Goal: Information Seeking & Learning: Learn about a topic

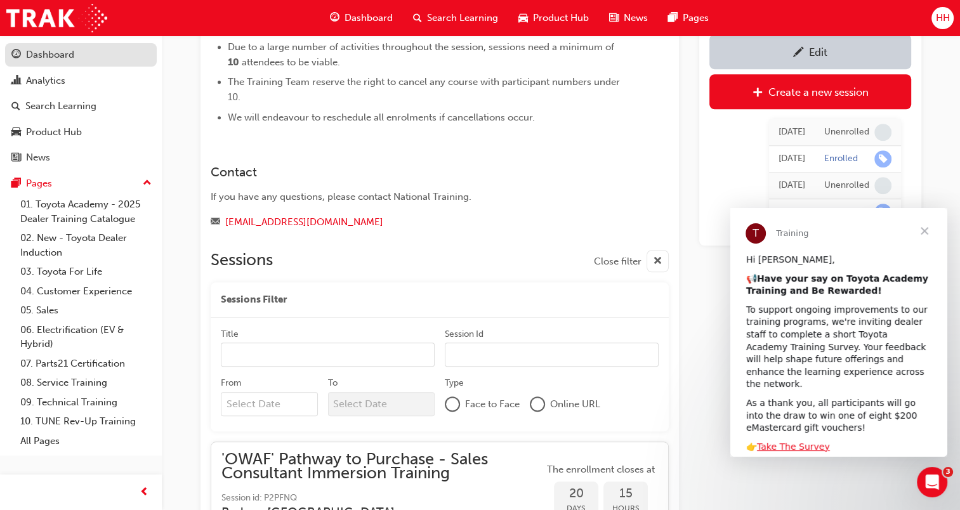
scroll to position [959, 0]
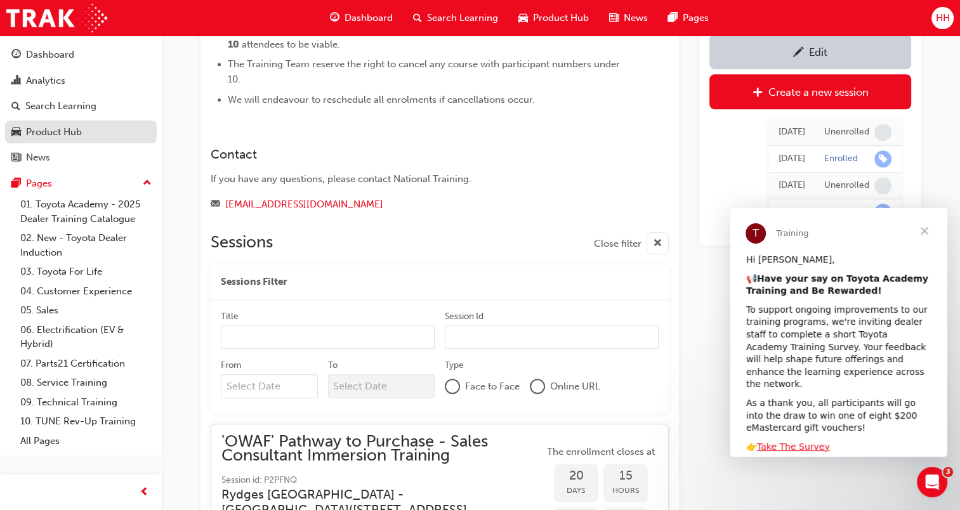
click at [61, 131] on div "Product Hub" at bounding box center [54, 132] width 56 height 15
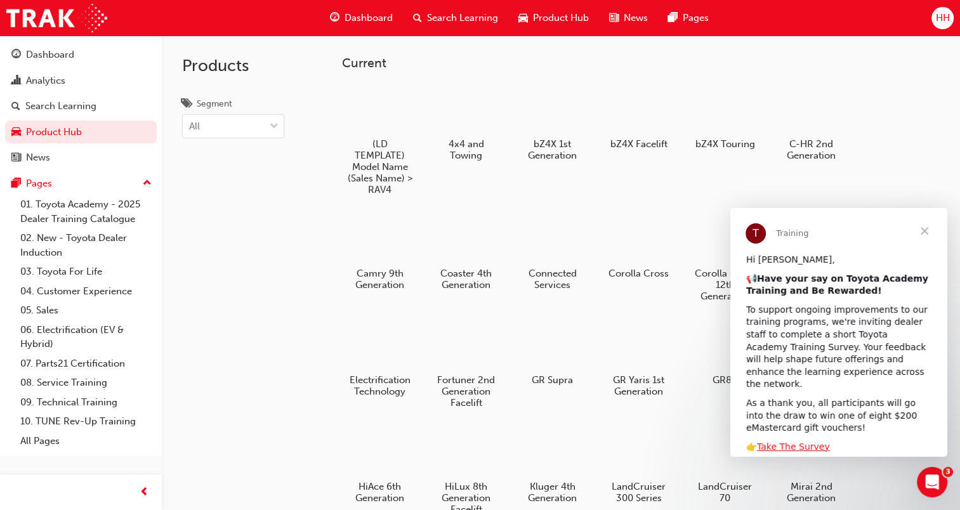
click at [919, 228] on span "Close" at bounding box center [925, 231] width 46 height 46
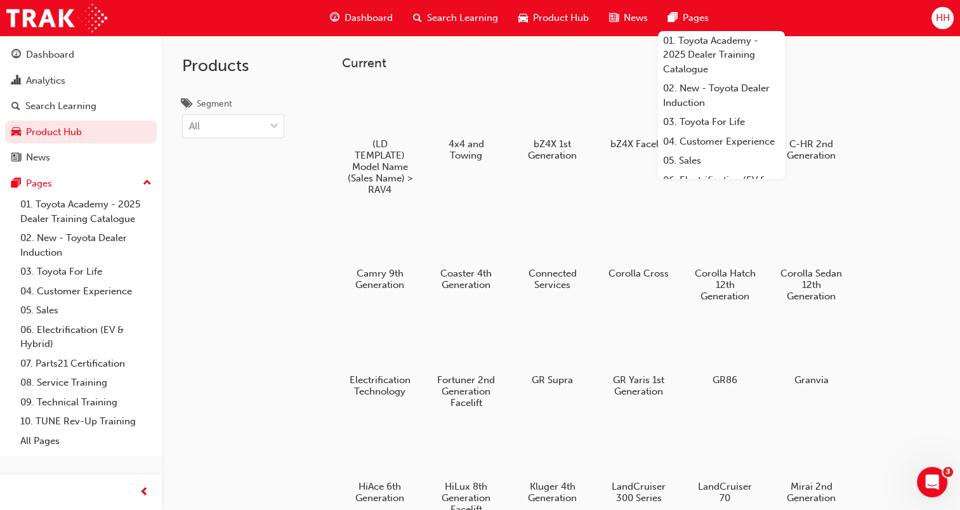
click at [916, 206] on div "(LD TEMPLATE) Model Name (Sales Name) > RAV4 4x4 and Towing bZ4X 1st Generation…" at bounding box center [641, 406] width 598 height 651
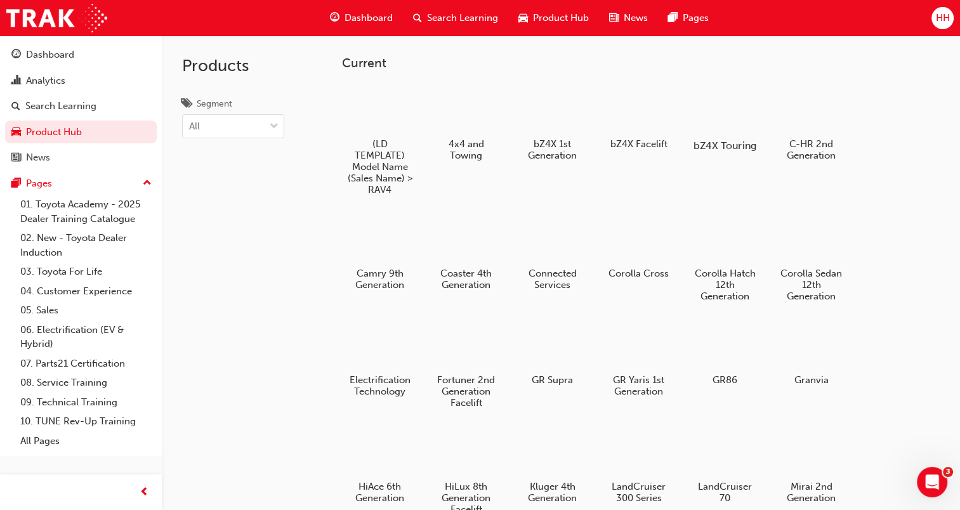
click at [704, 117] on div at bounding box center [725, 109] width 70 height 51
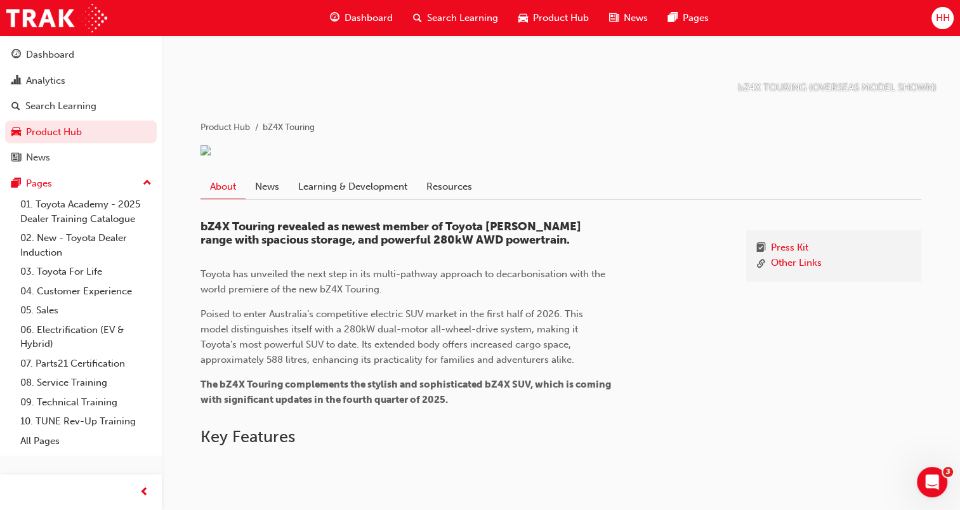
scroll to position [188, 0]
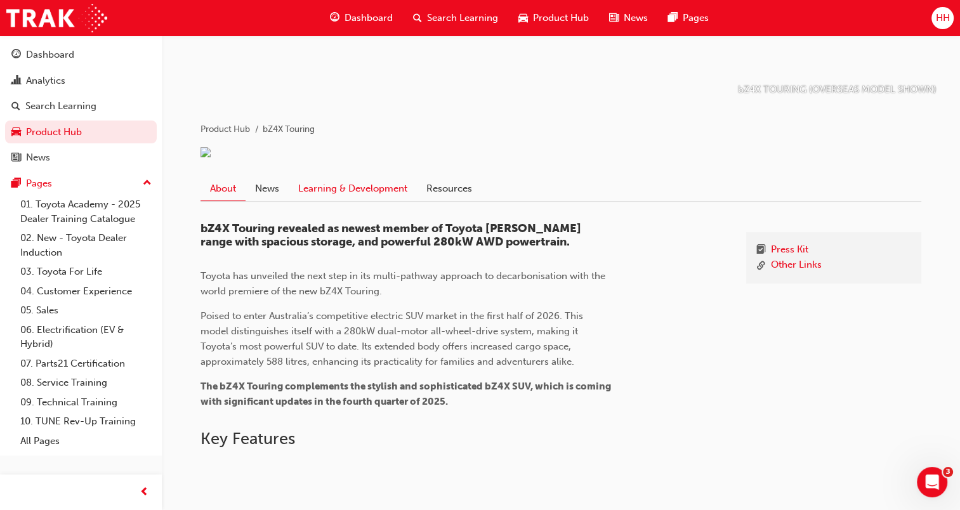
click at [386, 200] on link "Learning & Development" at bounding box center [353, 188] width 128 height 24
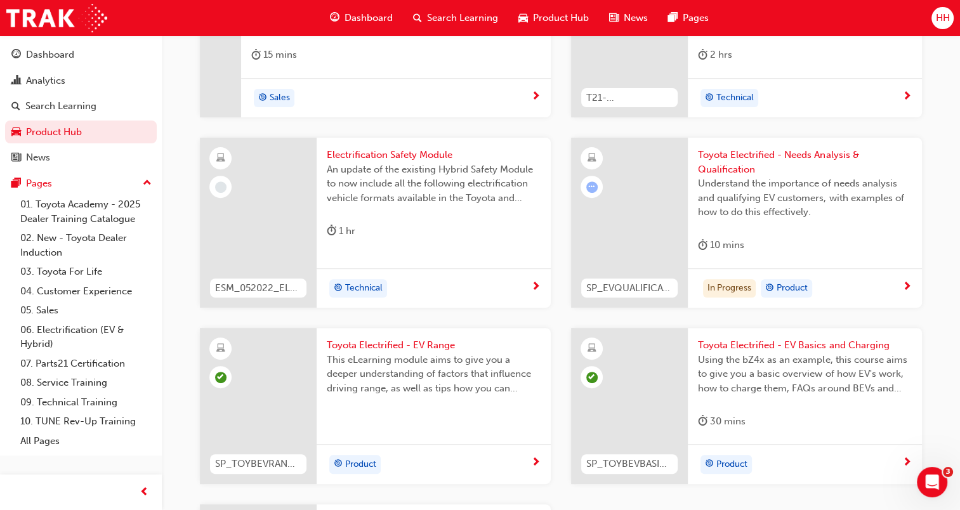
scroll to position [440, 0]
click at [777, 217] on span "Understand the importance of needs analysis and qualifying EV customers, with e…" at bounding box center [805, 195] width 214 height 43
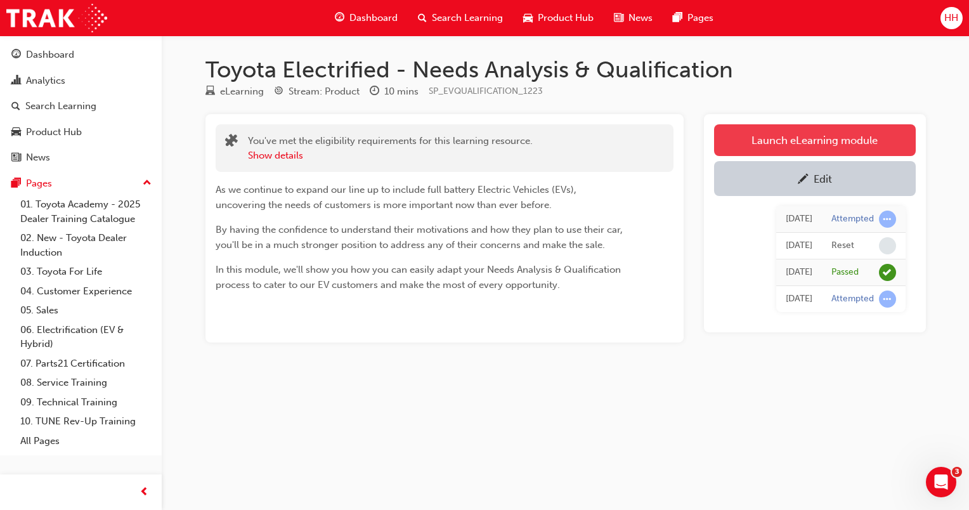
click at [772, 143] on link "Launch eLearning module" at bounding box center [815, 140] width 202 height 32
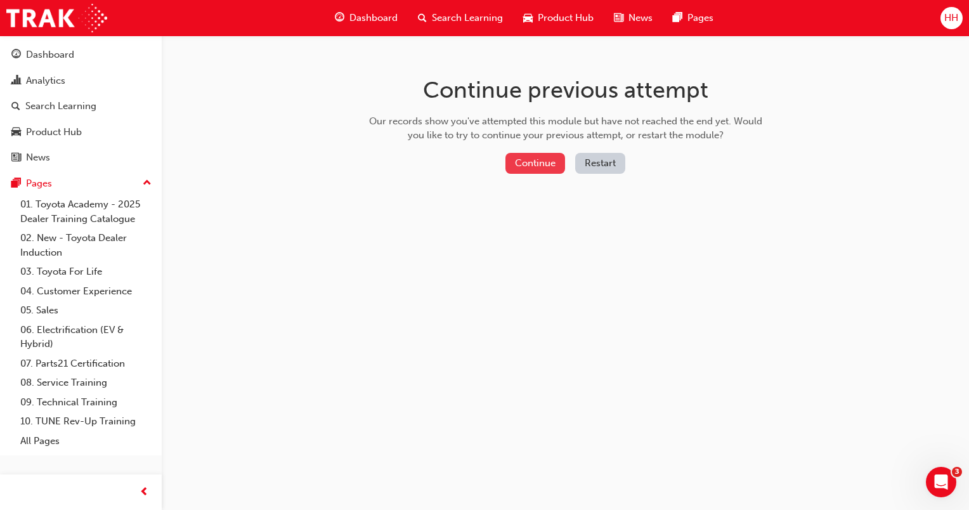
click at [537, 155] on button "Continue" at bounding box center [536, 163] width 60 height 21
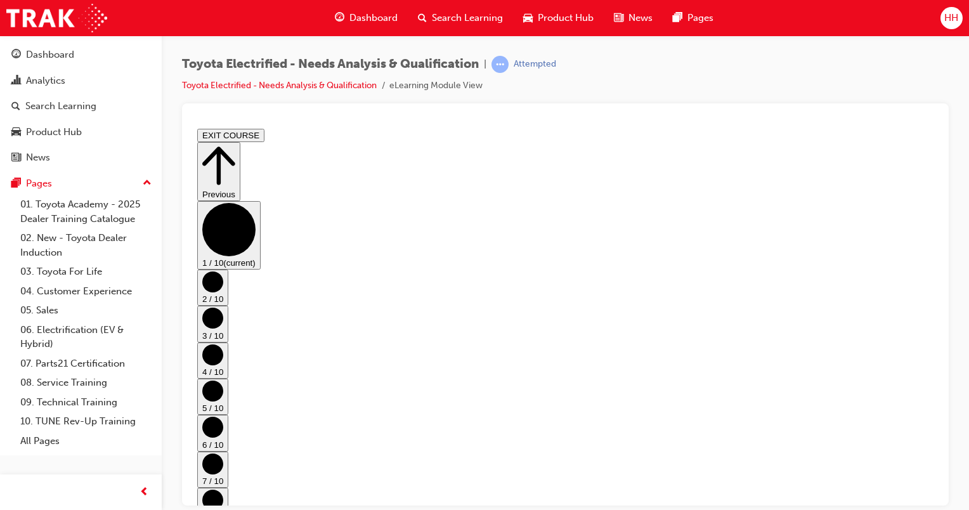
scroll to position [3, 0]
drag, startPoint x: 934, startPoint y: 188, endPoint x: 1132, endPoint y: 435, distance: 316.8
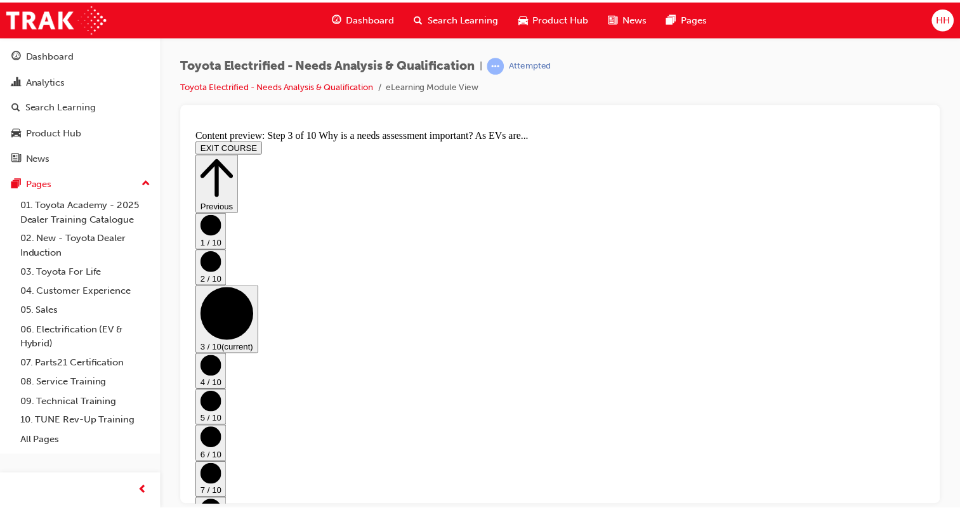
scroll to position [183, 0]
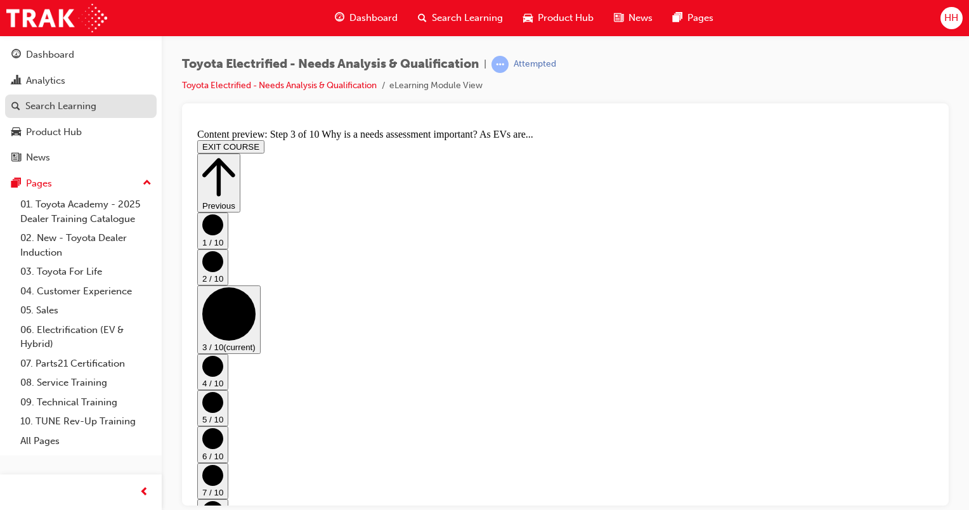
click at [51, 101] on div "Search Learning" at bounding box center [60, 106] width 71 height 15
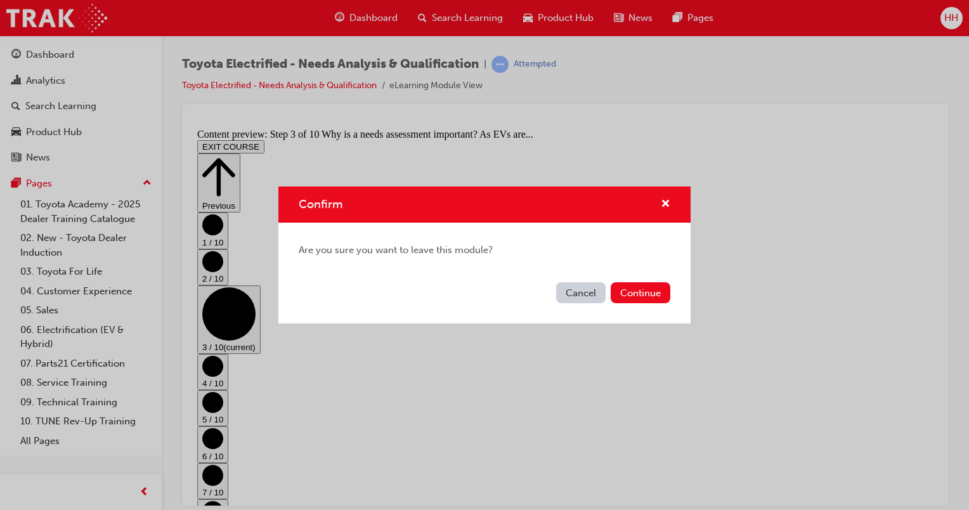
click at [620, 303] on div "Cancel Continue" at bounding box center [485, 300] width 412 height 46
click at [622, 292] on button "Continue" at bounding box center [641, 292] width 60 height 21
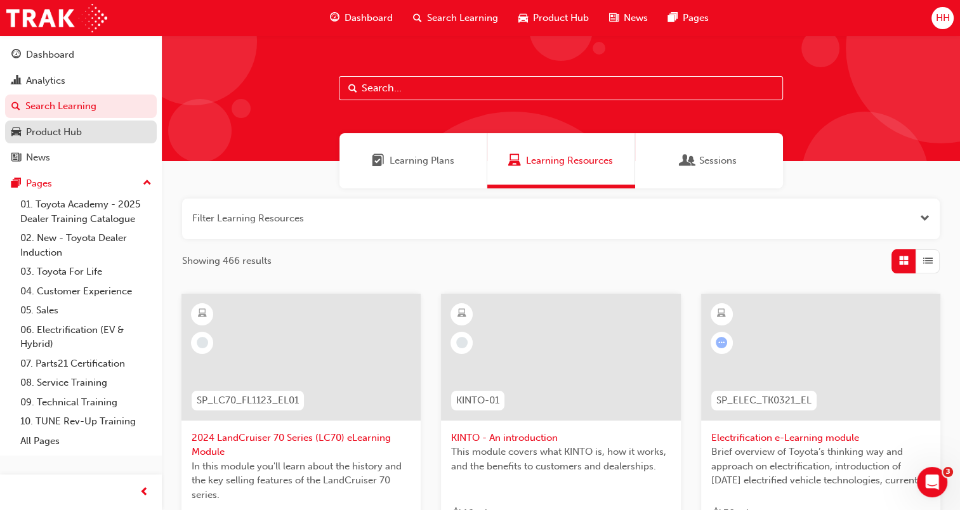
click at [91, 124] on div "Product Hub" at bounding box center [80, 132] width 139 height 16
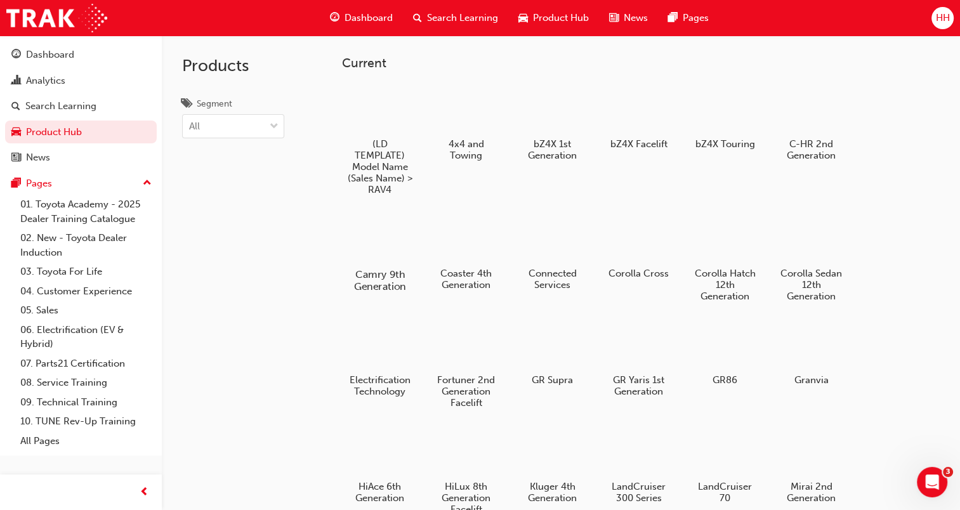
click at [398, 252] on div at bounding box center [379, 238] width 70 height 51
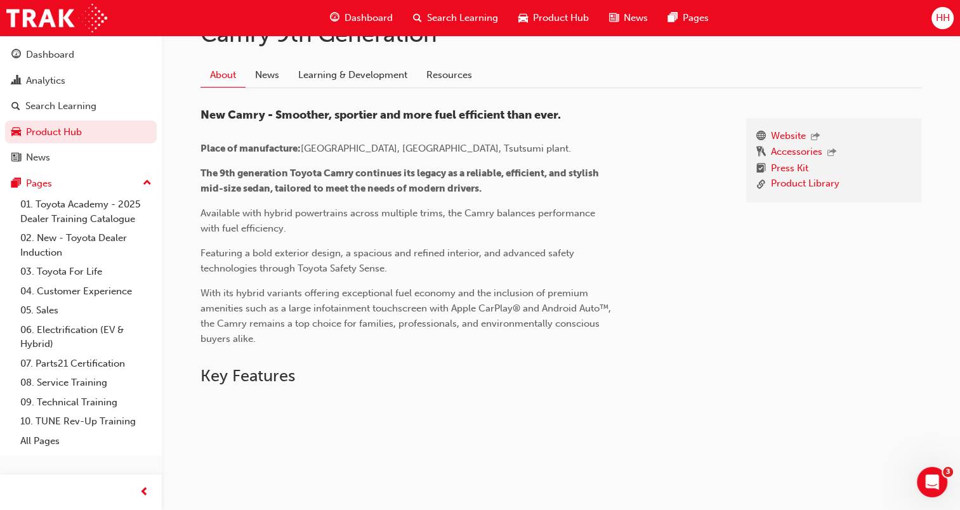
scroll to position [161, 0]
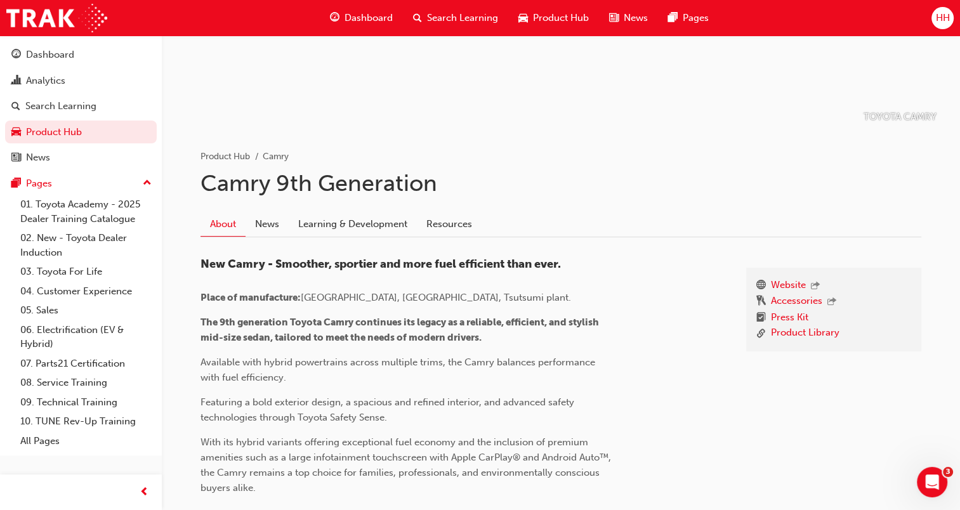
click at [442, 19] on span "Search Learning" at bounding box center [462, 18] width 71 height 15
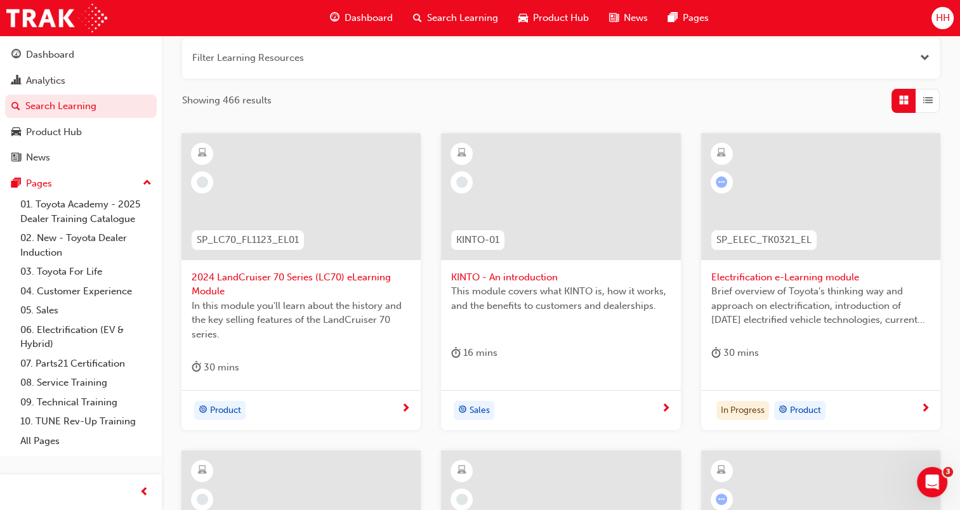
click at [431, 11] on span "Search Learning" at bounding box center [462, 18] width 71 height 15
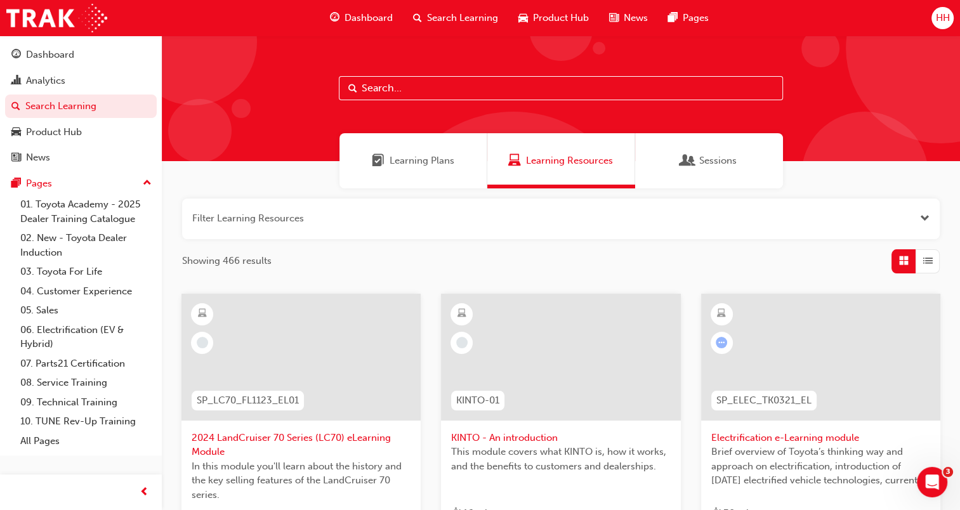
click at [485, 15] on span "Search Learning" at bounding box center [462, 18] width 71 height 15
click at [436, 165] on span "Learning Plans" at bounding box center [422, 161] width 65 height 15
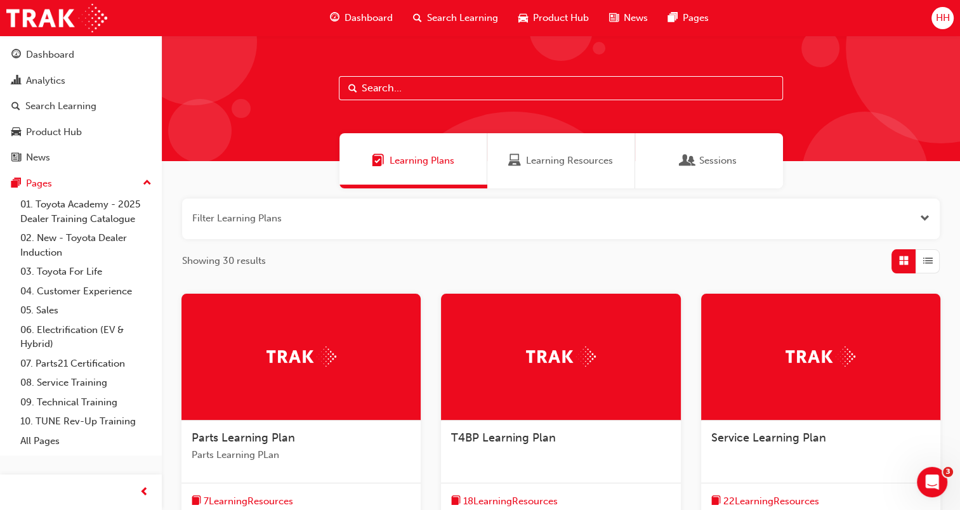
click at [406, 89] on input "text" at bounding box center [561, 88] width 444 height 24
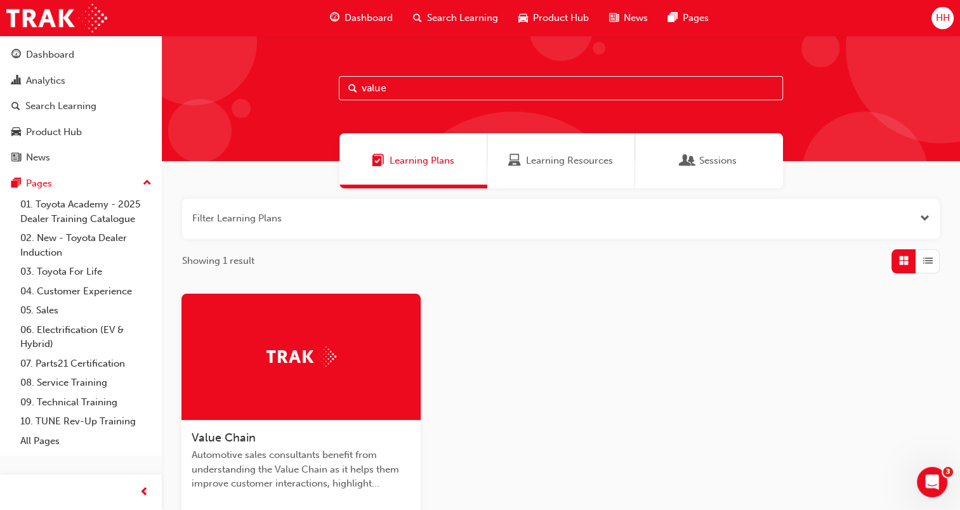
type input "value"
click at [371, 331] on div at bounding box center [300, 357] width 239 height 127
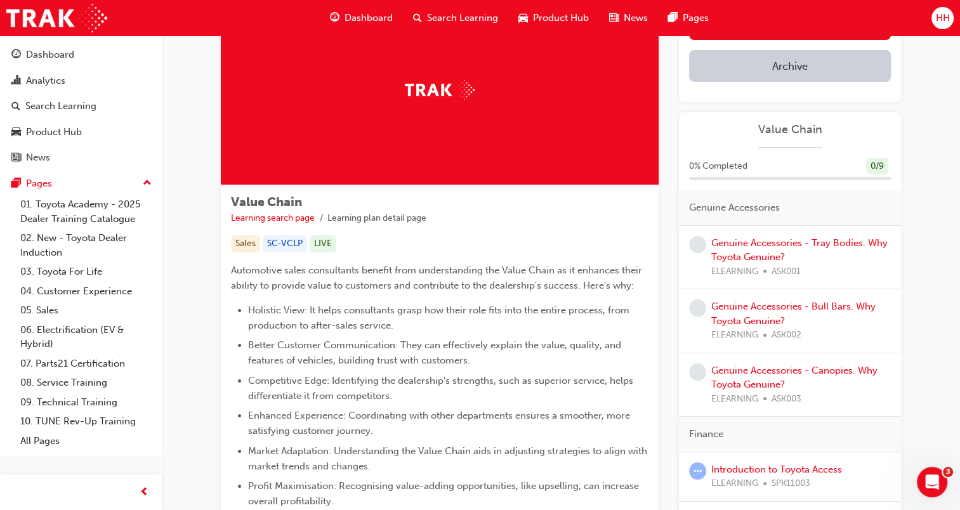
scroll to position [88, 0]
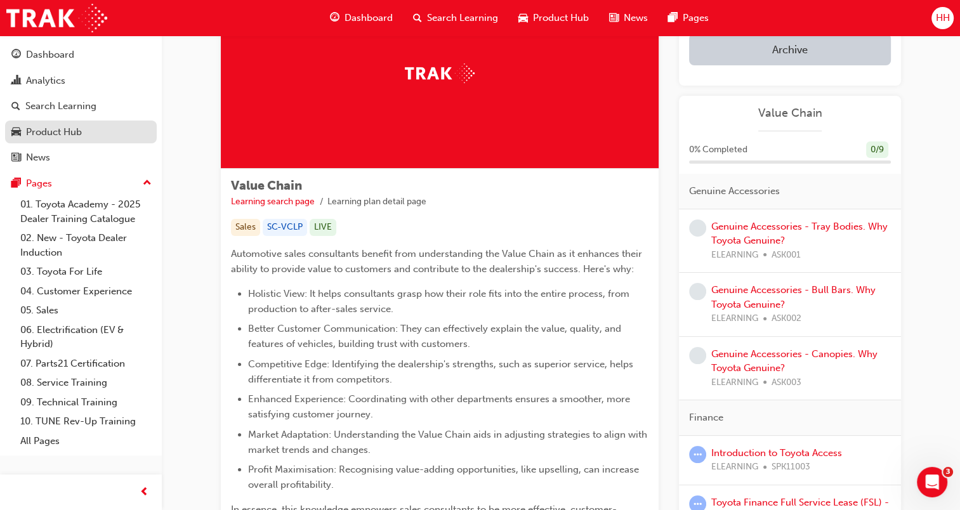
click at [67, 139] on div "Product Hub" at bounding box center [54, 132] width 56 height 15
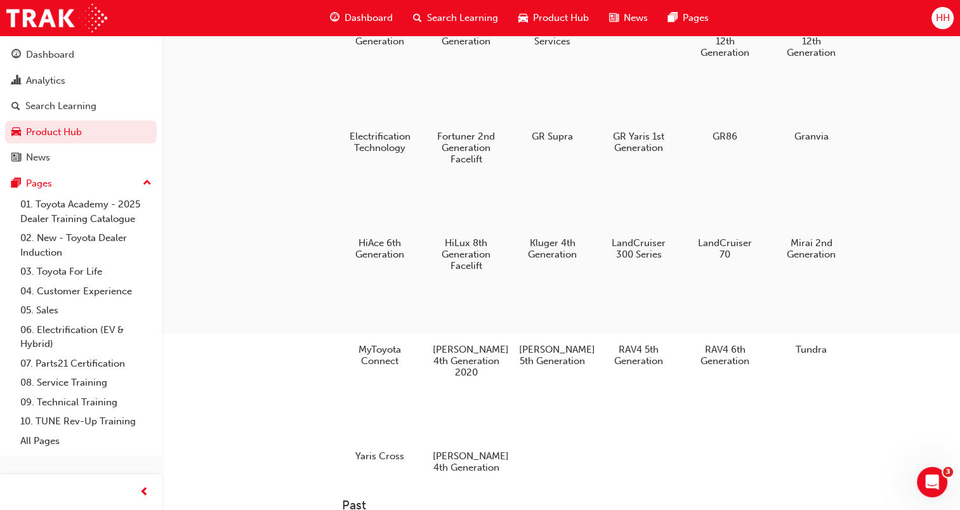
scroll to position [245, 0]
click at [728, 319] on div at bounding box center [725, 312] width 70 height 51
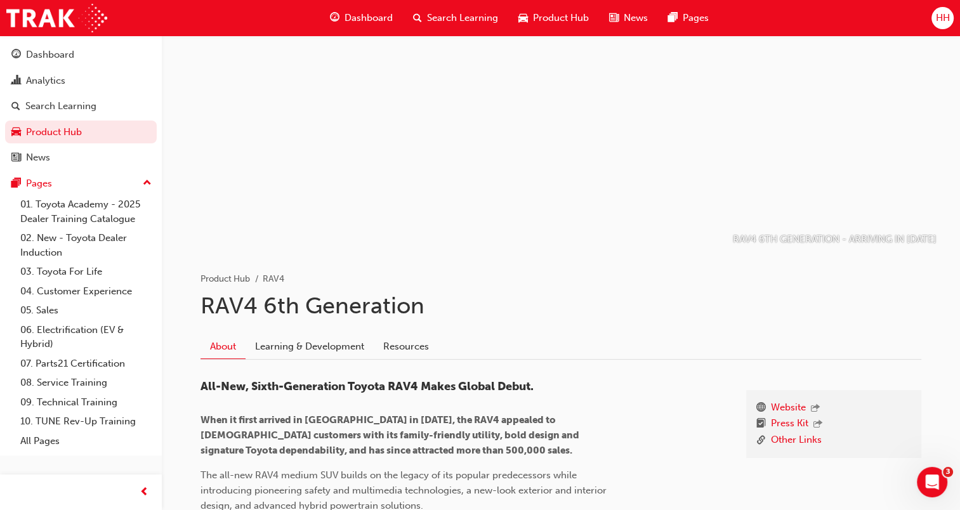
scroll to position [43, 0]
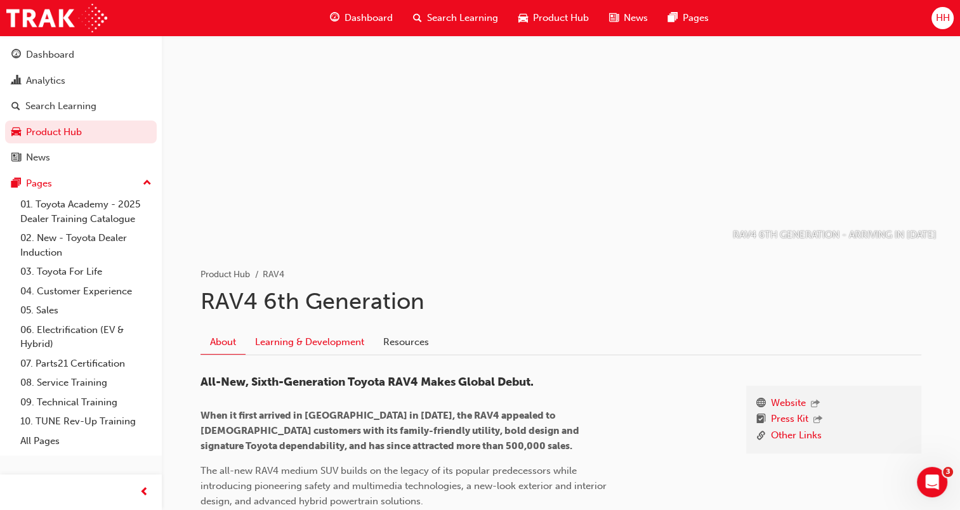
click at [343, 348] on link "Learning & Development" at bounding box center [310, 342] width 128 height 24
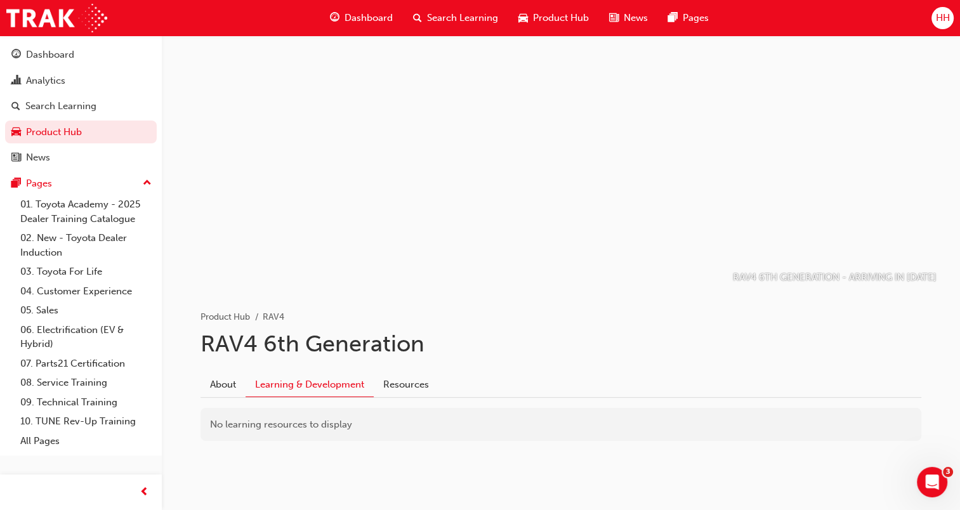
scroll to position [3, 0]
click at [225, 388] on link "About" at bounding box center [222, 382] width 45 height 24
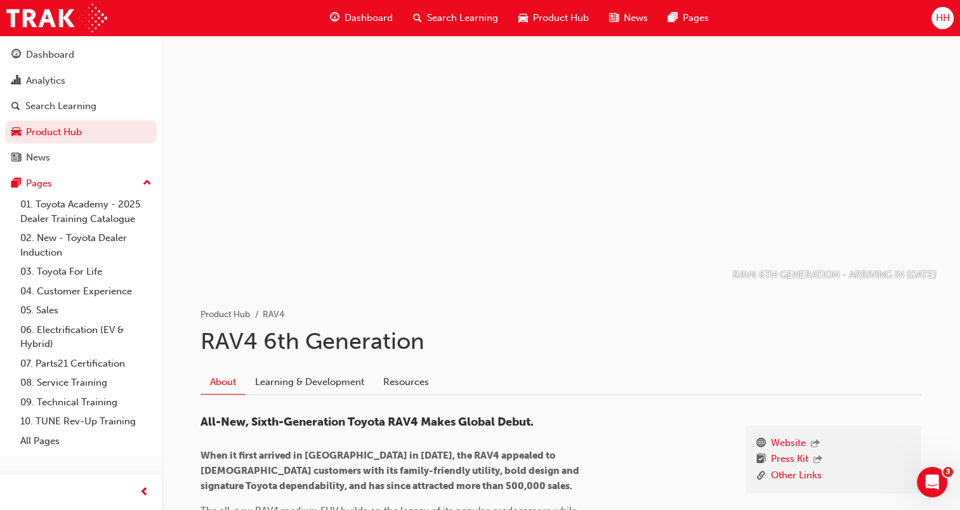
click at [475, 25] on span "Search Learning" at bounding box center [462, 18] width 71 height 15
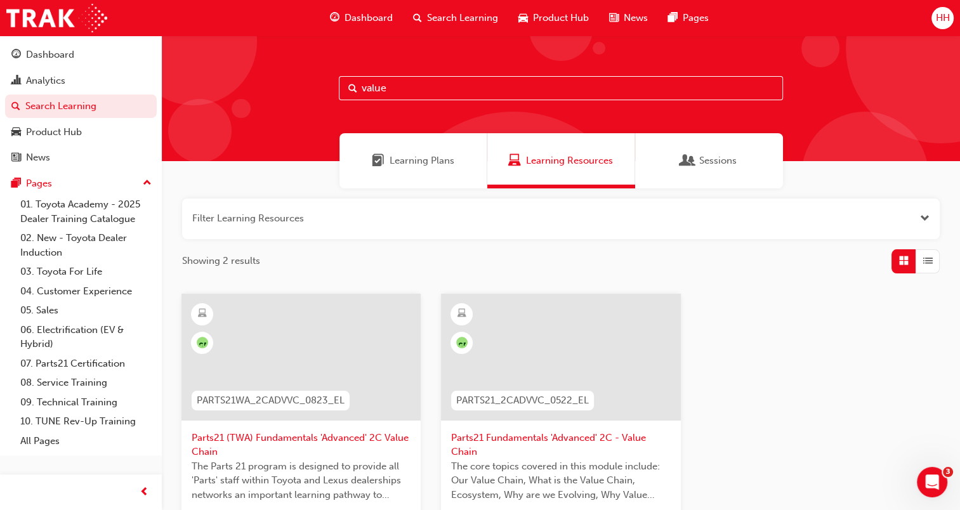
click at [403, 95] on input "value" at bounding box center [561, 88] width 444 height 24
type input "v"
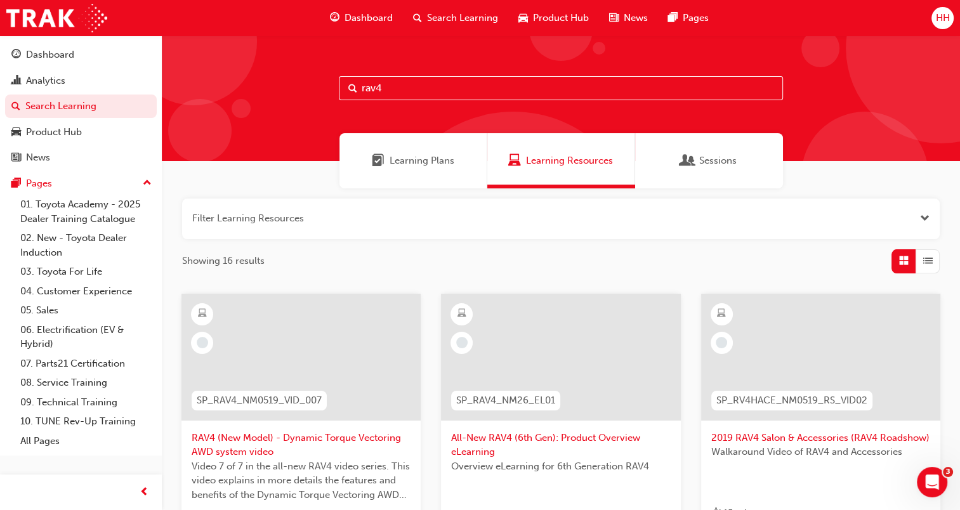
type input "rav4"
click at [628, 363] on div at bounding box center [560, 357] width 239 height 127
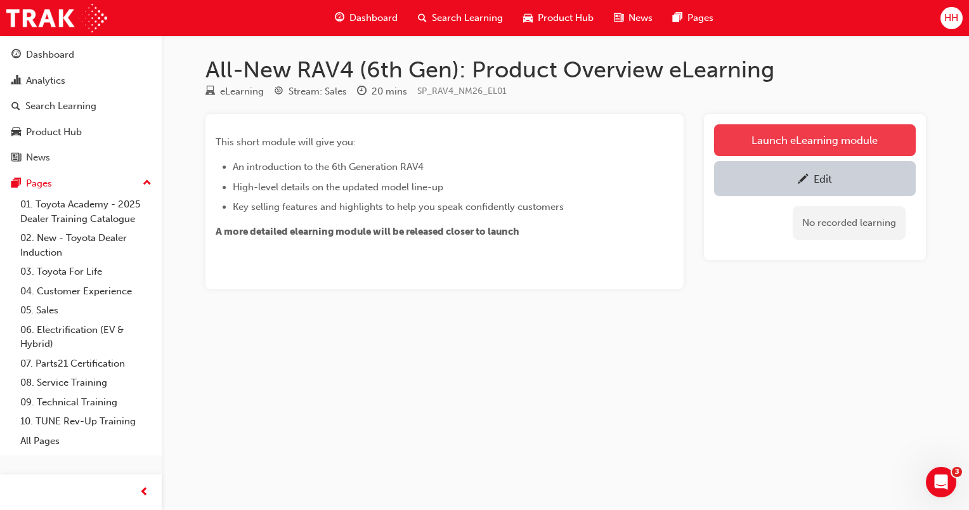
click at [784, 135] on link "Launch eLearning module" at bounding box center [815, 140] width 202 height 32
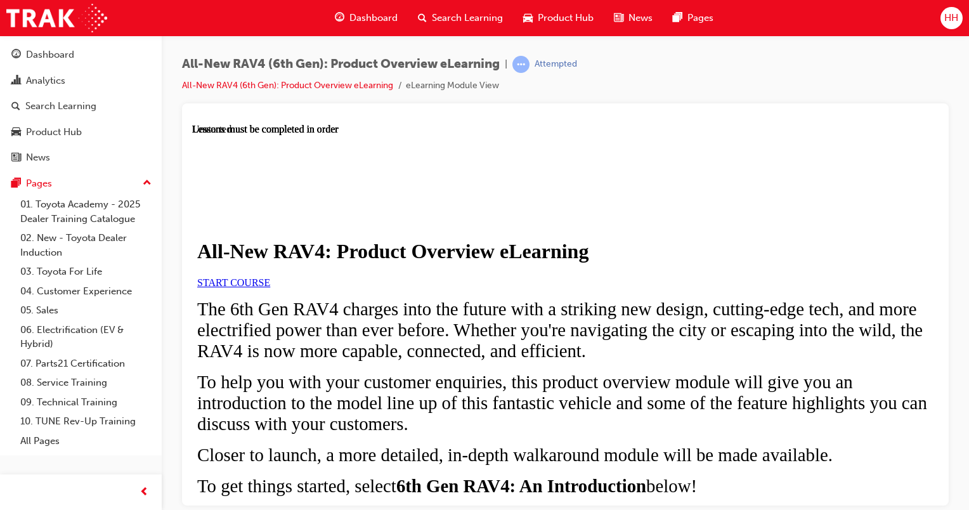
click at [270, 287] on span "START COURSE" at bounding box center [233, 282] width 73 height 11
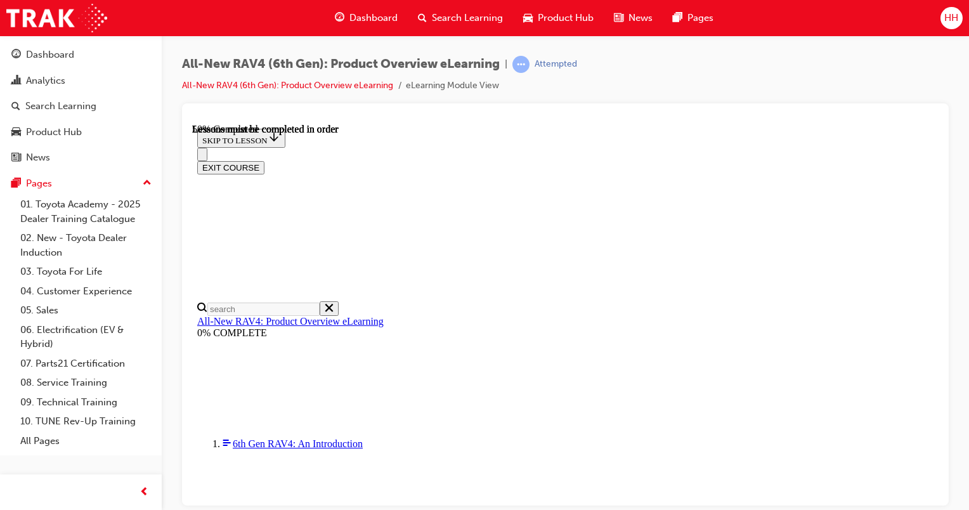
scroll to position [1210, 0]
drag, startPoint x: 936, startPoint y: 256, endPoint x: 1133, endPoint y: 527, distance: 335.1
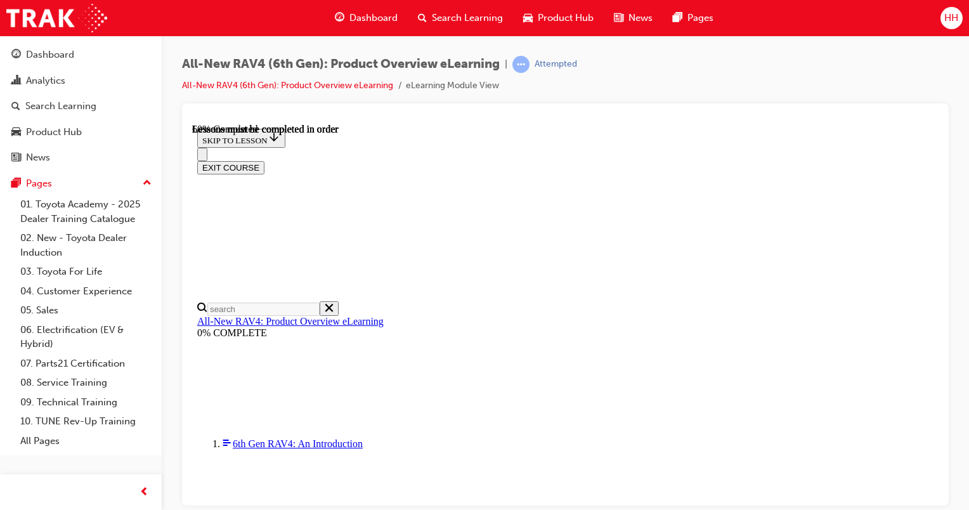
scroll to position [1537, 0]
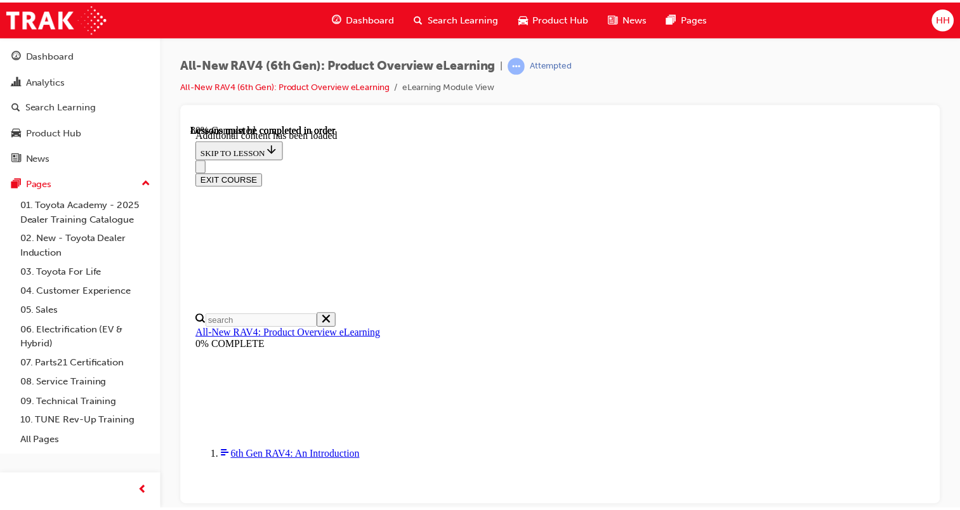
scroll to position [106, 0]
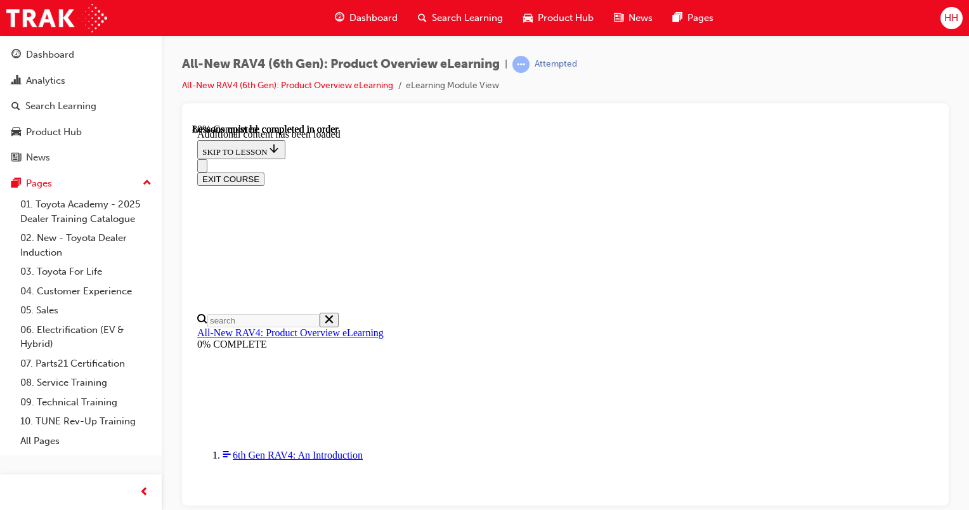
click at [435, 17] on span "Search Learning" at bounding box center [467, 18] width 71 height 15
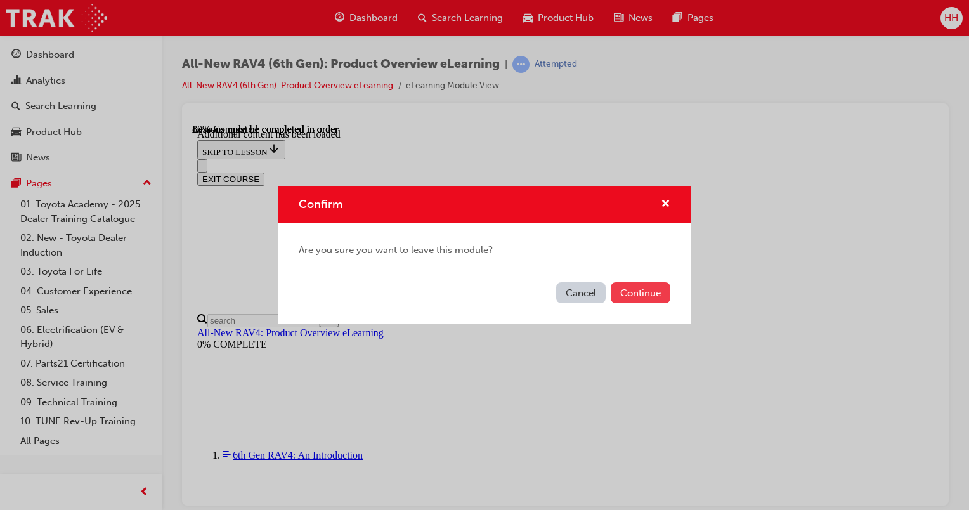
click at [627, 294] on button "Continue" at bounding box center [641, 292] width 60 height 21
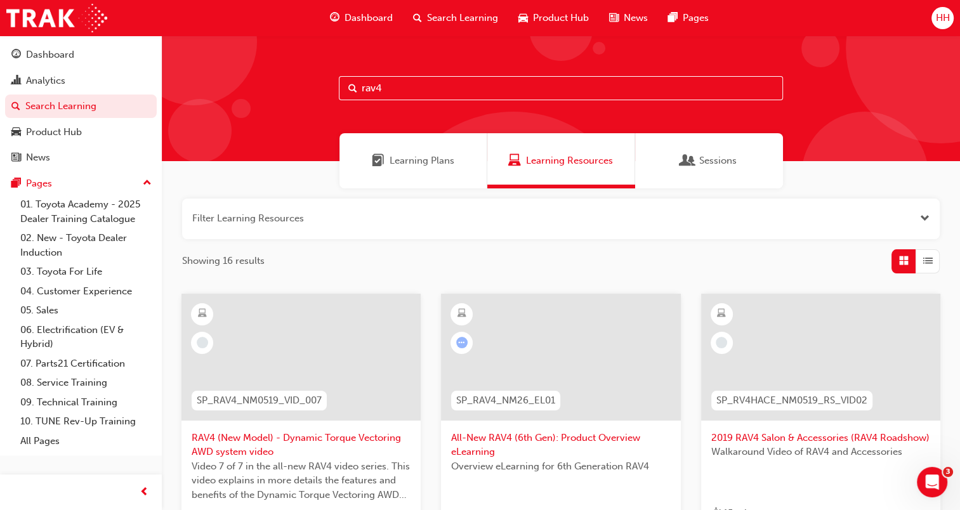
click at [406, 77] on input "rav4" at bounding box center [561, 88] width 444 height 24
type input "r"
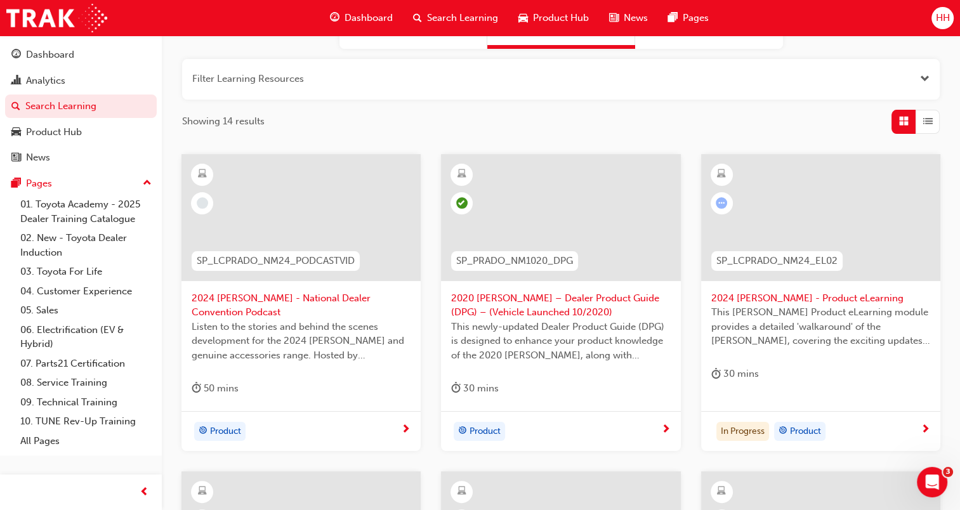
scroll to position [145, 0]
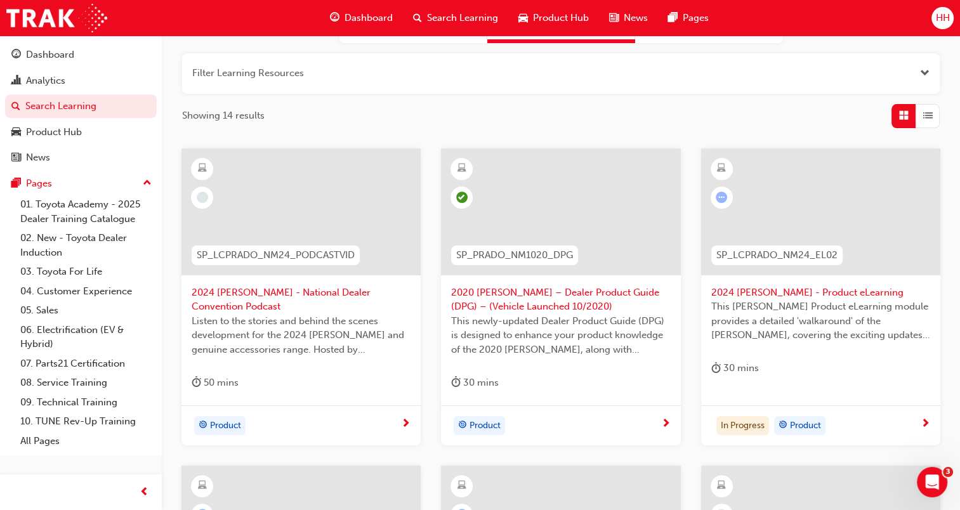
type input "[PERSON_NAME]"
click at [881, 240] on div at bounding box center [820, 211] width 239 height 127
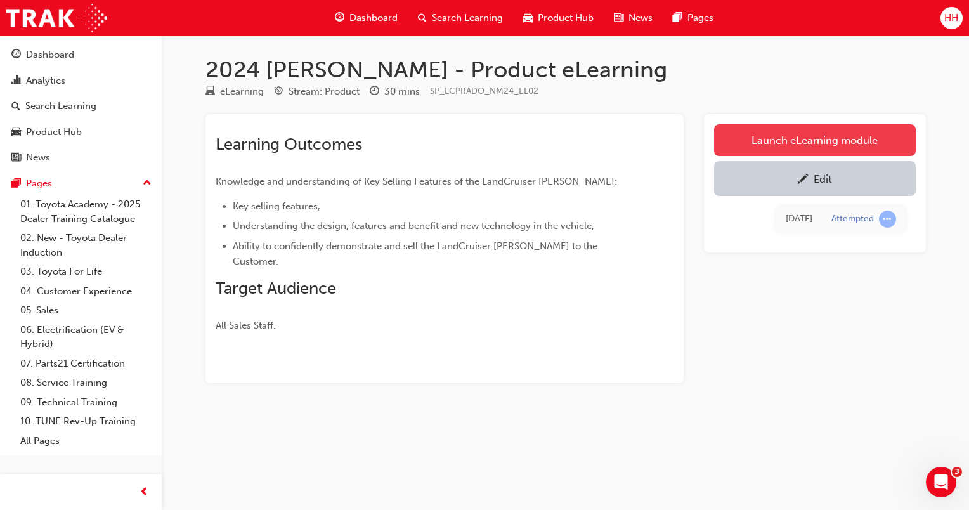
click at [737, 143] on link "Launch eLearning module" at bounding box center [815, 140] width 202 height 32
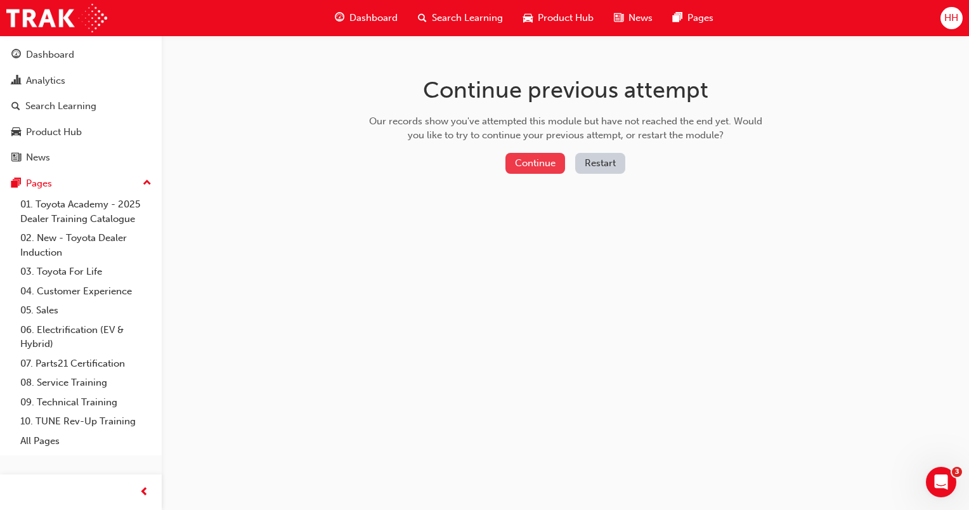
click at [552, 166] on button "Continue" at bounding box center [536, 163] width 60 height 21
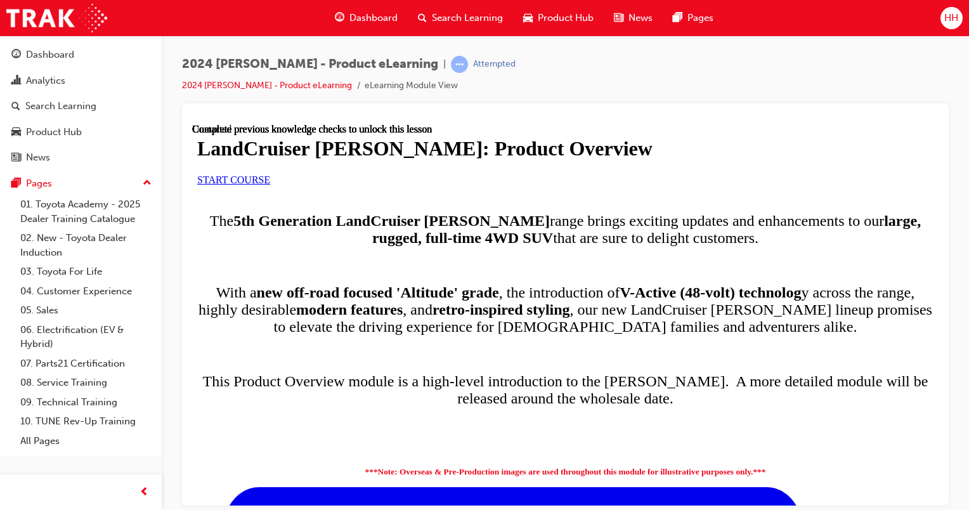
click at [270, 185] on link "START COURSE" at bounding box center [233, 179] width 73 height 11
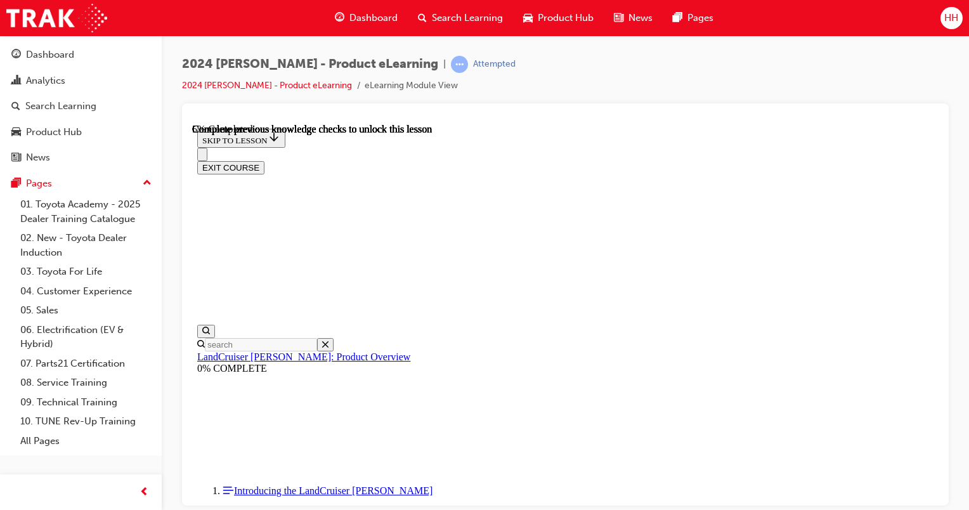
scroll to position [138, 0]
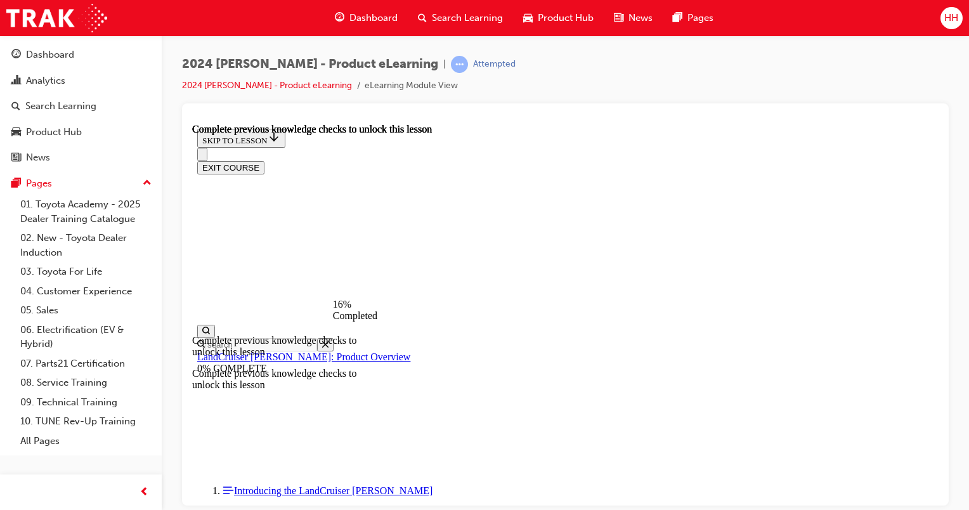
scroll to position [285, 0]
click at [436, 17] on span "Search Learning" at bounding box center [467, 18] width 71 height 15
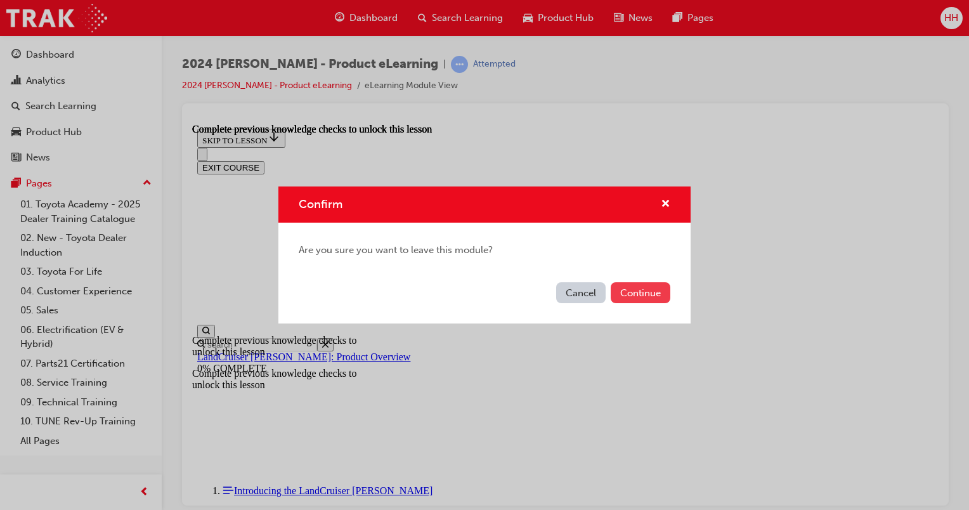
click at [626, 292] on button "Continue" at bounding box center [641, 292] width 60 height 21
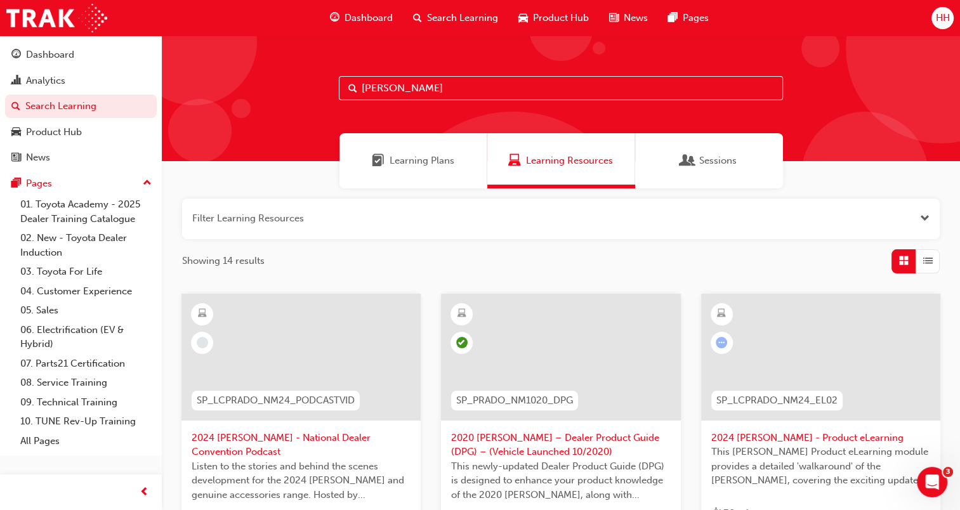
click at [409, 87] on input "[PERSON_NAME]" at bounding box center [561, 88] width 444 height 24
type input "p"
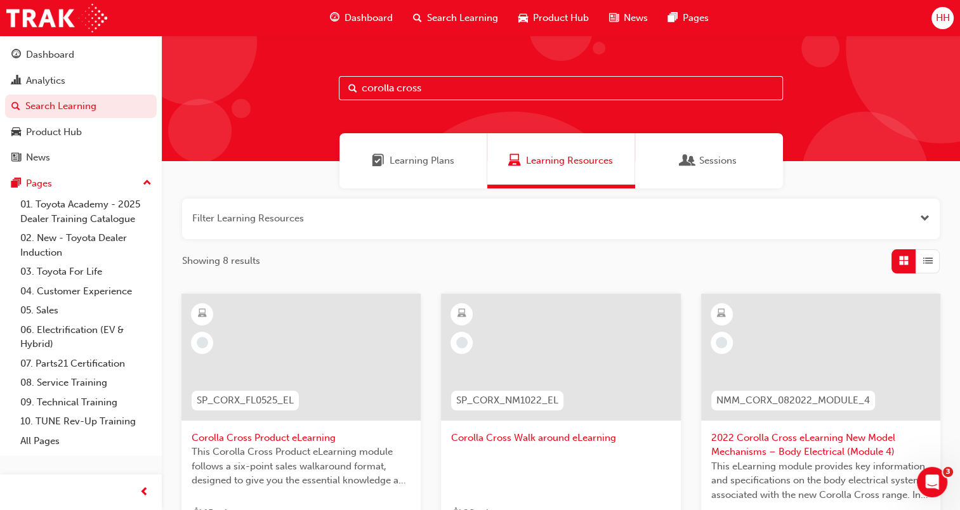
type input "corolla cross"
click at [355, 343] on div at bounding box center [300, 357] width 239 height 127
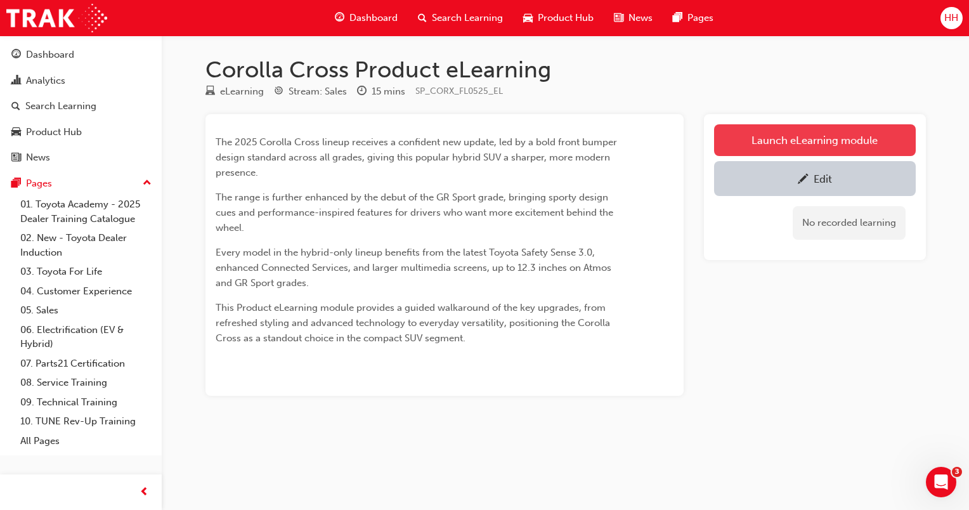
click at [824, 125] on link "Launch eLearning module" at bounding box center [815, 140] width 202 height 32
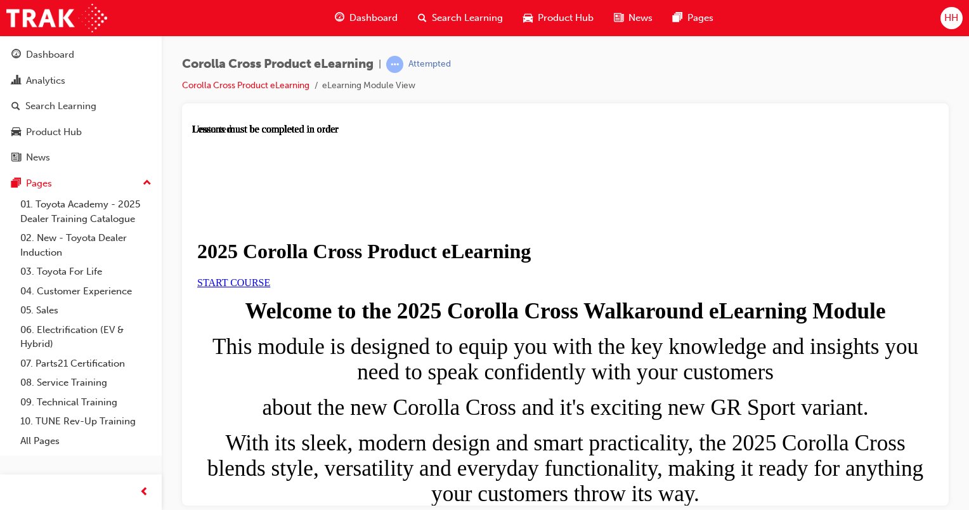
click at [270, 287] on link "START COURSE" at bounding box center [233, 282] width 73 height 11
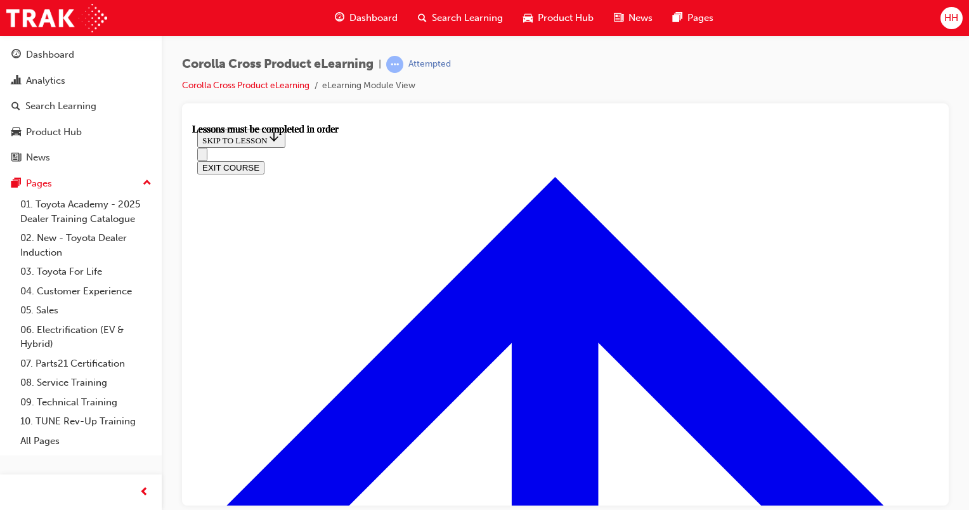
scroll to position [795, 0]
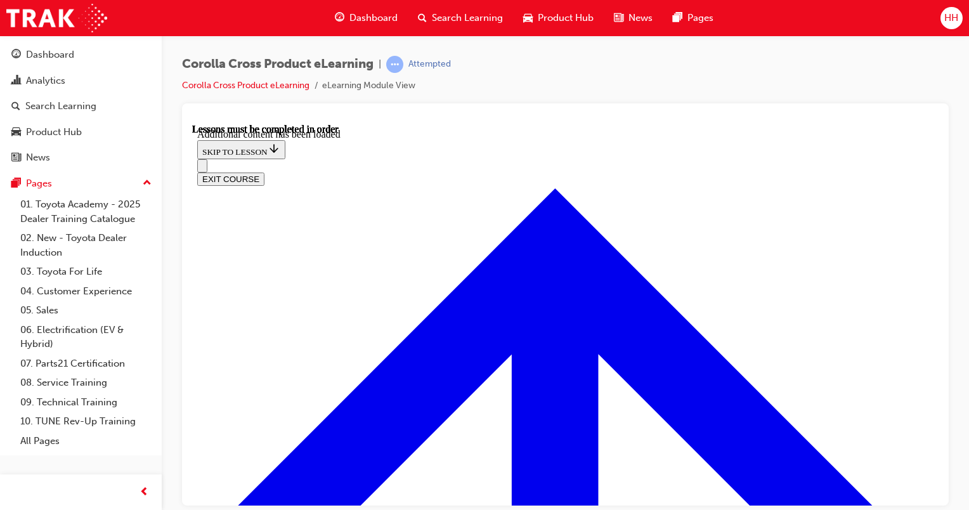
scroll to position [2186, 0]
